Goal: Find specific page/section

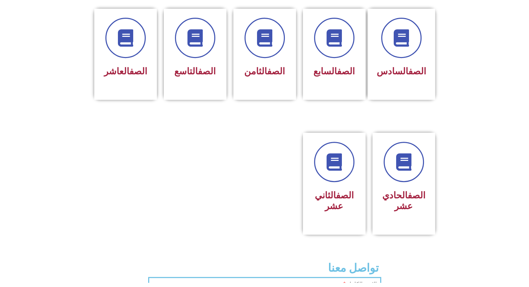
scroll to position [347, 0]
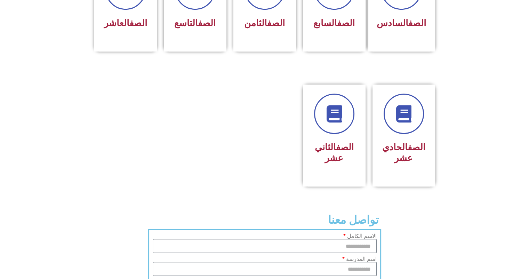
click at [223, 178] on section "الصف الحادي عشر الصف الثاني عشر" at bounding box center [264, 143] width 529 height 135
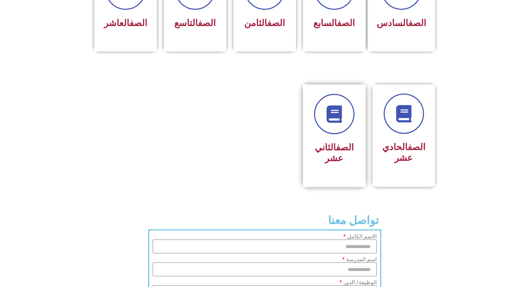
click at [325, 142] on h3 "الصف الثاني عشر" at bounding box center [335, 153] width 44 height 22
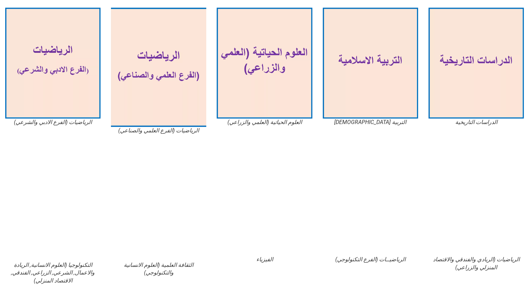
scroll to position [323, 0]
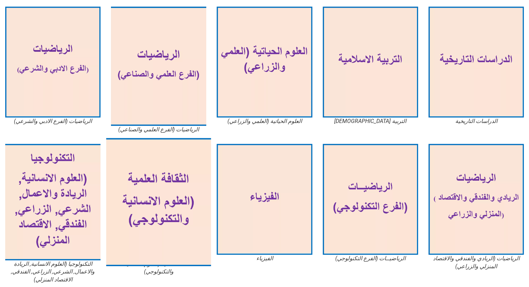
click at [151, 209] on img at bounding box center [159, 202] width 105 height 128
